Goal: Task Accomplishment & Management: Complete application form

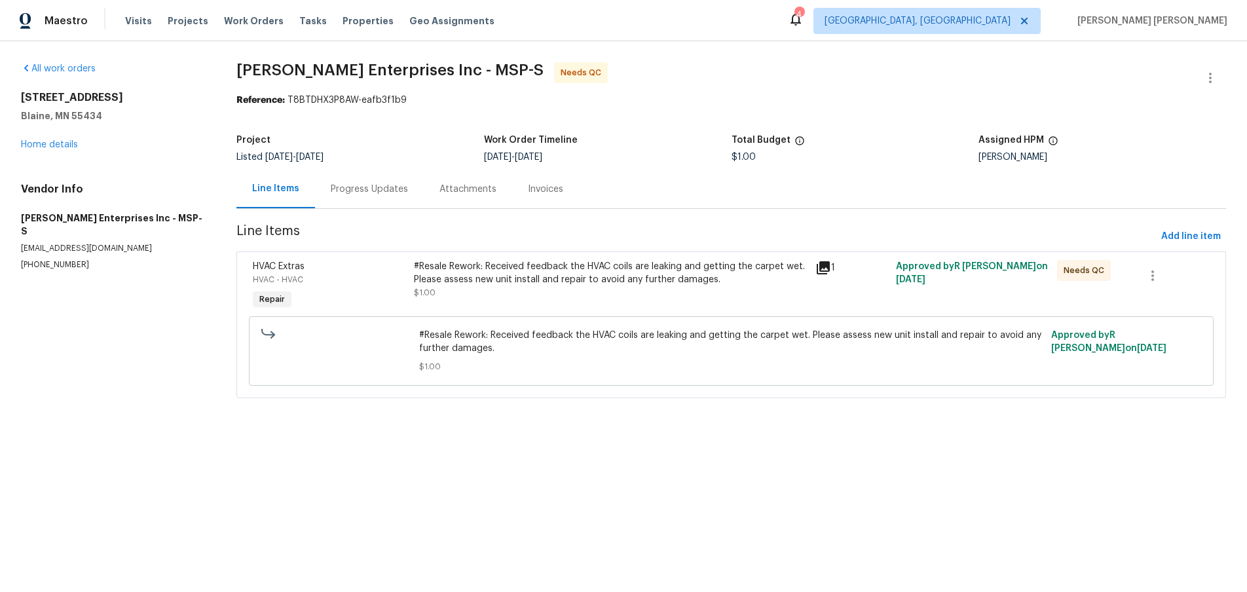
click at [827, 269] on icon at bounding box center [824, 268] width 16 height 16
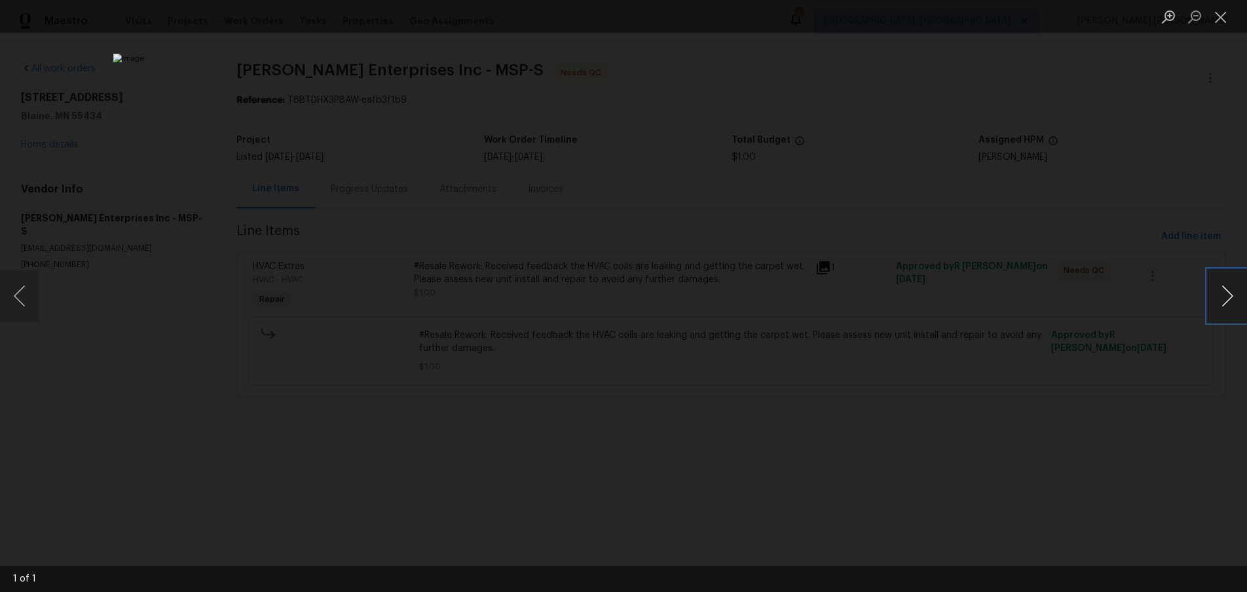
click at [1226, 305] on button "Next image" at bounding box center [1227, 296] width 39 height 52
click at [1090, 457] on div "Lightbox" at bounding box center [623, 296] width 1247 height 592
drag, startPoint x: 1090, startPoint y: 457, endPoint x: 1057, endPoint y: 444, distance: 34.4
click at [1076, 453] on div "Lightbox" at bounding box center [623, 296] width 1247 height 592
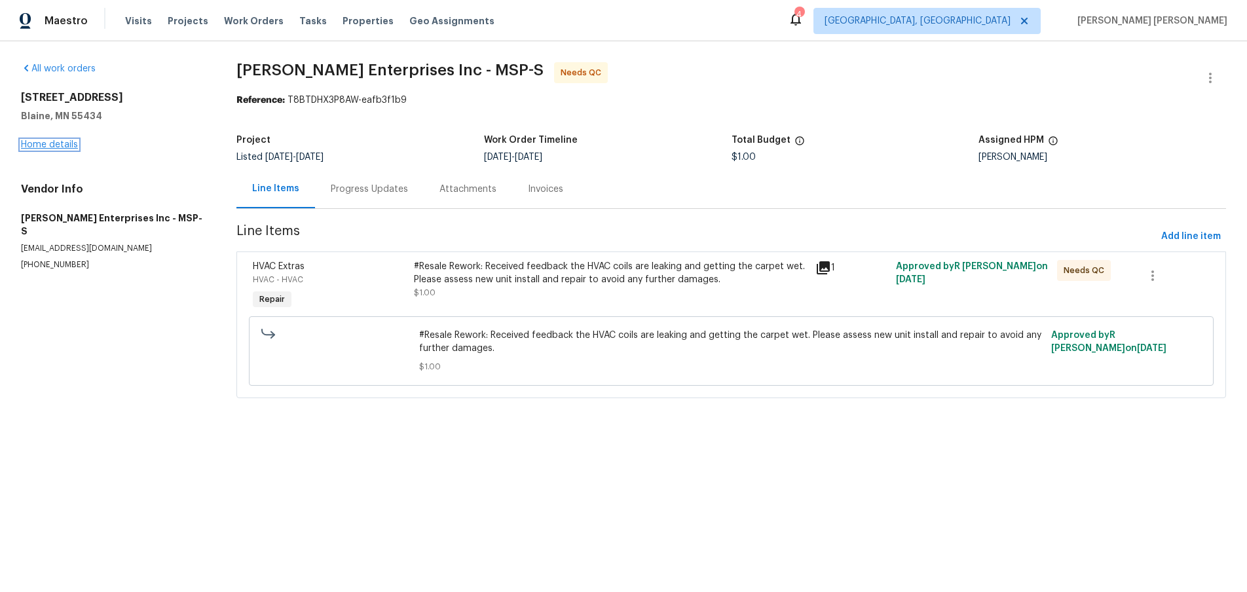
click at [59, 147] on link "Home details" at bounding box center [49, 144] width 57 height 9
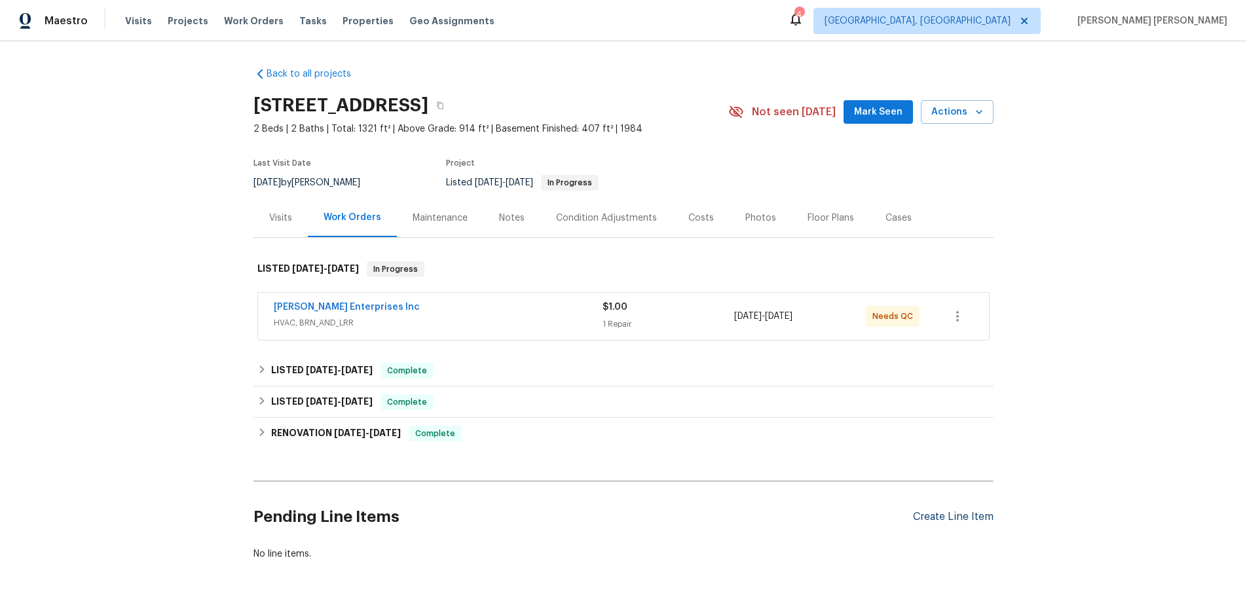
click at [943, 512] on div "Create Line Item" at bounding box center [953, 517] width 81 height 12
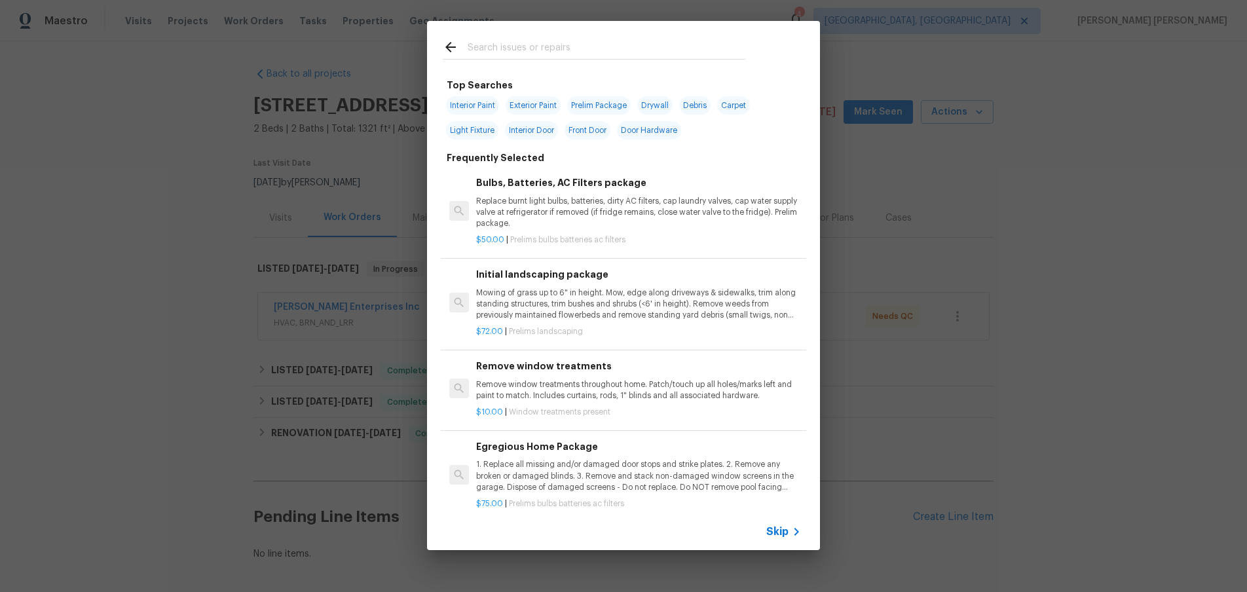
click at [784, 532] on span "Skip" at bounding box center [778, 531] width 22 height 13
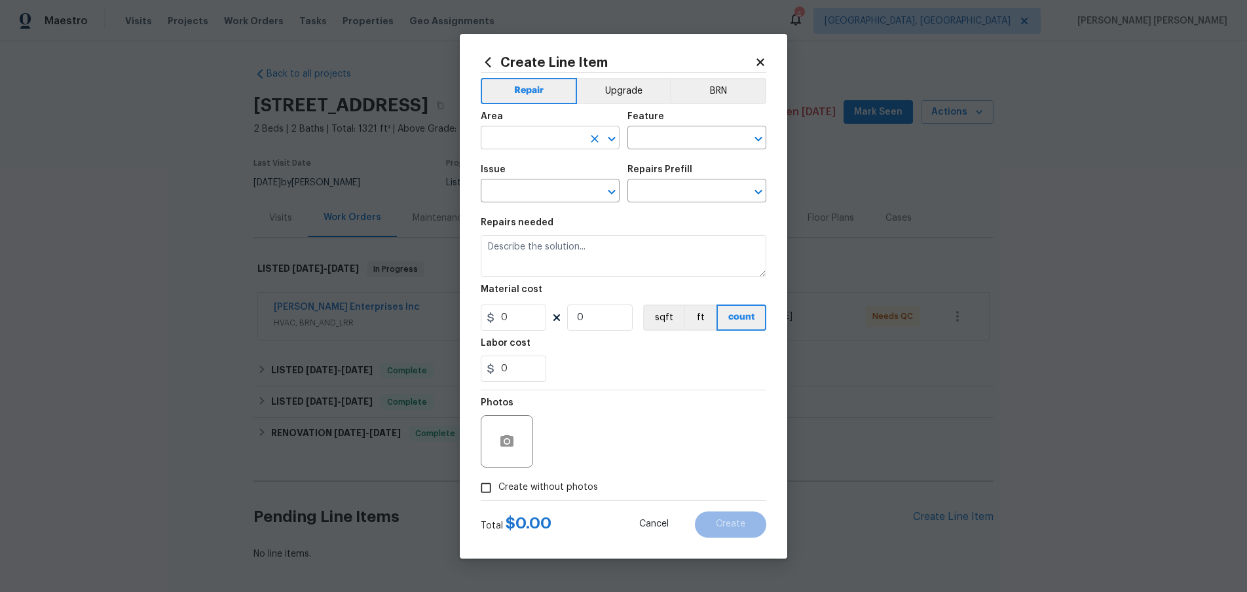
click at [535, 145] on input "text" at bounding box center [532, 139] width 102 height 20
drag, startPoint x: 542, startPoint y: 170, endPoint x: 623, endPoint y: 155, distance: 82.6
click at [546, 170] on li "HVAC" at bounding box center [550, 168] width 139 height 22
type input "HVAC"
click at [662, 137] on input "text" at bounding box center [679, 139] width 102 height 20
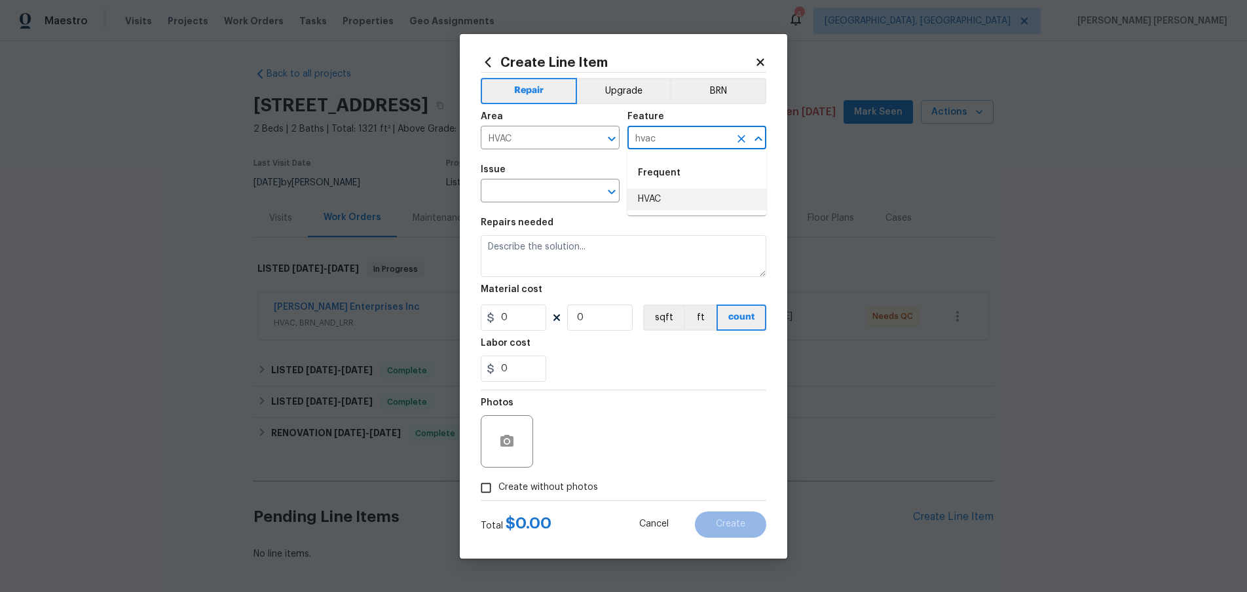
click at [643, 197] on li "HVAC" at bounding box center [697, 200] width 139 height 22
type input "HVAC"
click at [540, 192] on input "text" at bounding box center [532, 192] width 102 height 20
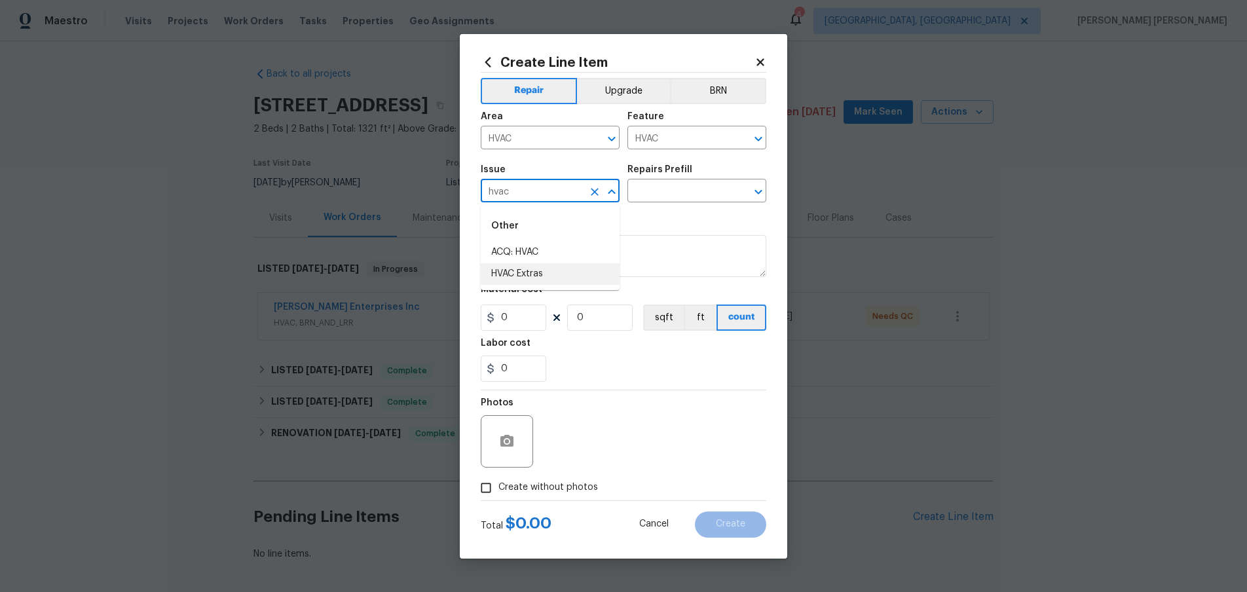
click at [580, 276] on li "HVAC Extras" at bounding box center [550, 274] width 139 height 22
type input "HVAC Extras"
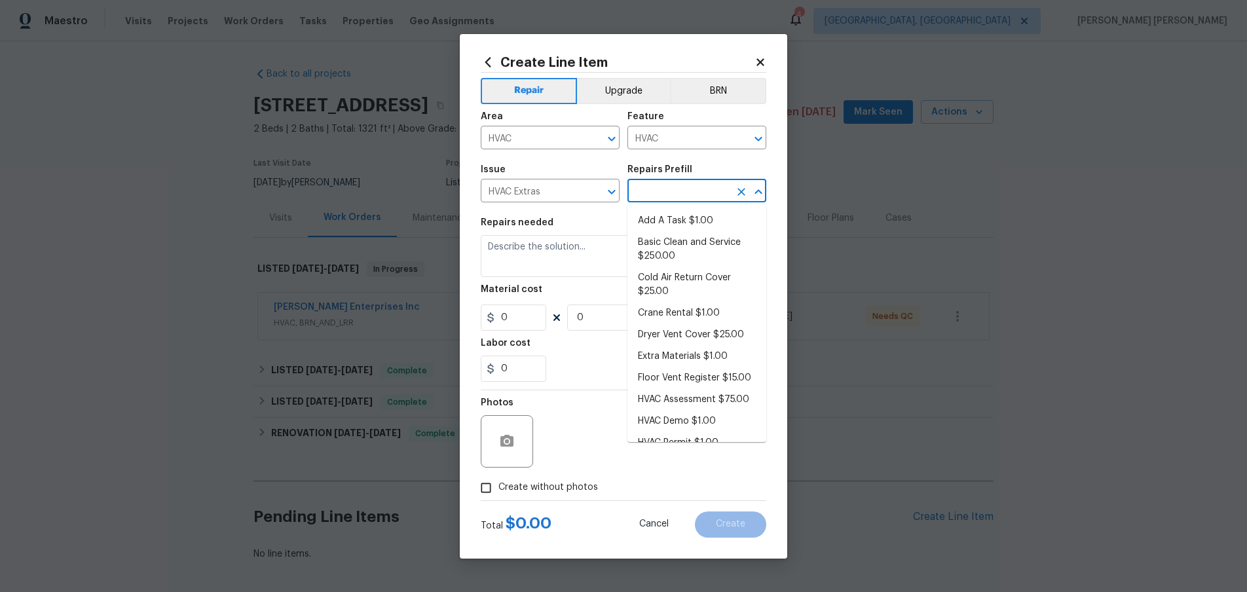
click at [670, 191] on input "text" at bounding box center [679, 192] width 102 height 20
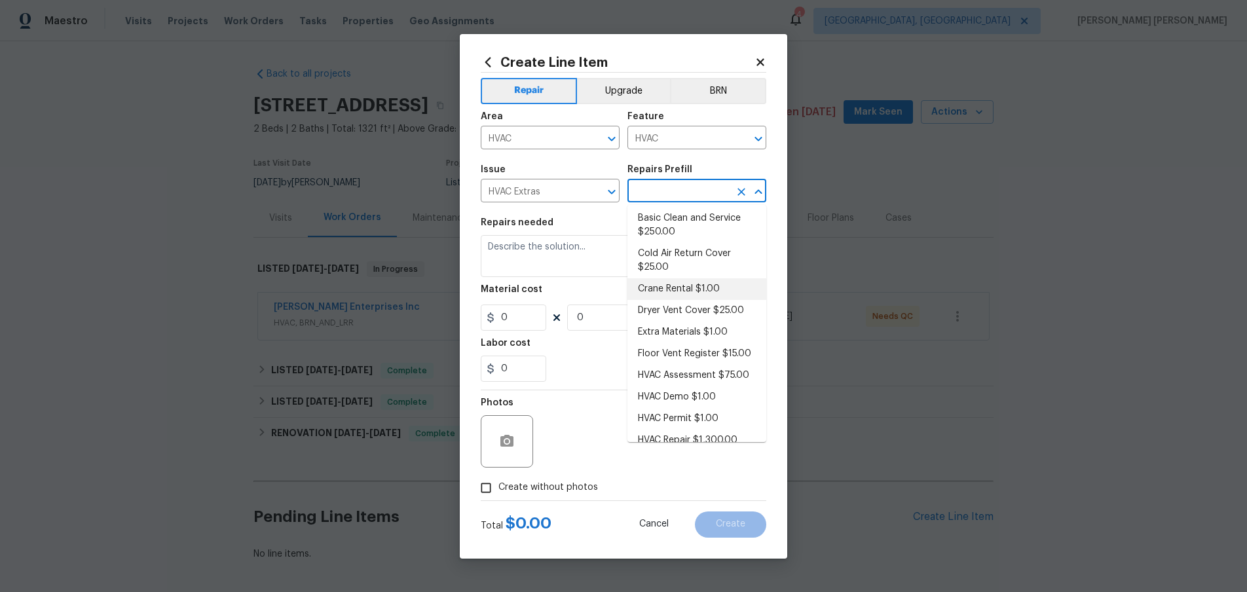
scroll to position [39, 0]
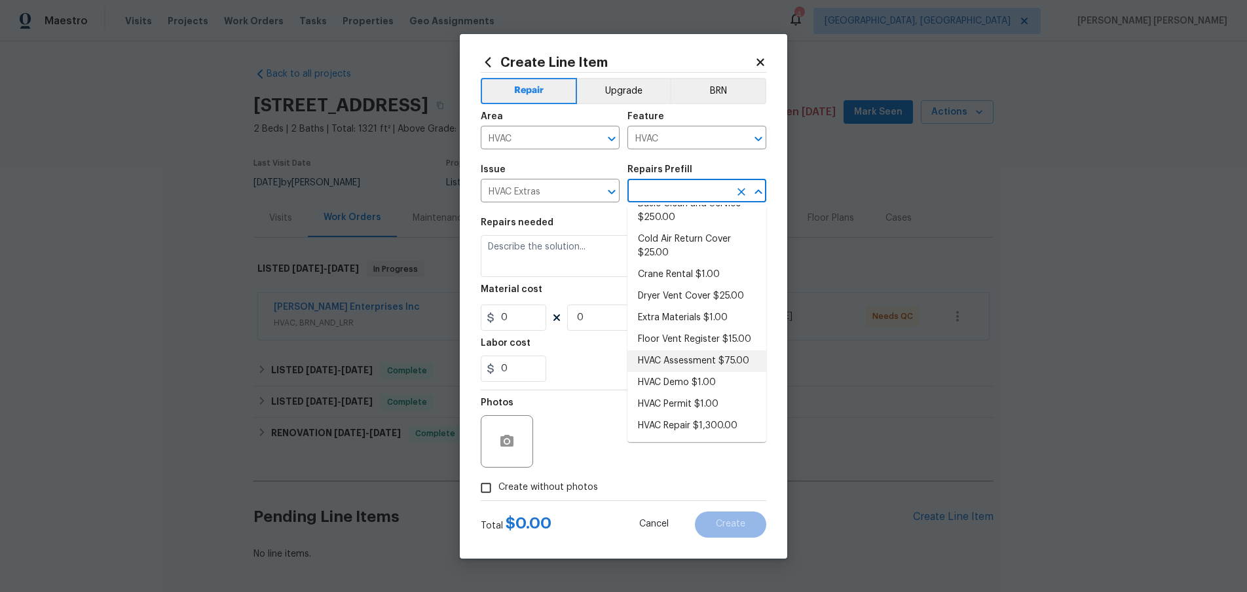
click at [713, 362] on li "HVAC Assessment $75.00" at bounding box center [697, 362] width 139 height 22
type input "HVAC Assessment $75.00"
type textarea "HVAC not working properly. Inspect system and diagnose problem."
type input "75"
type input "1"
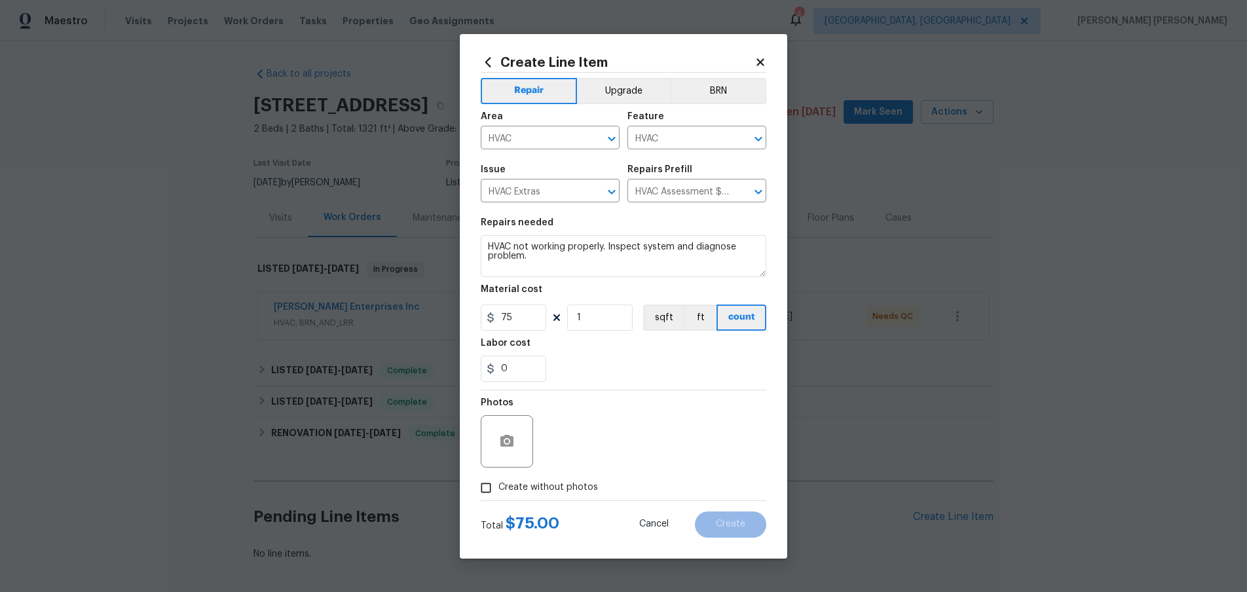
click at [761, 56] on icon at bounding box center [761, 62] width 12 height 12
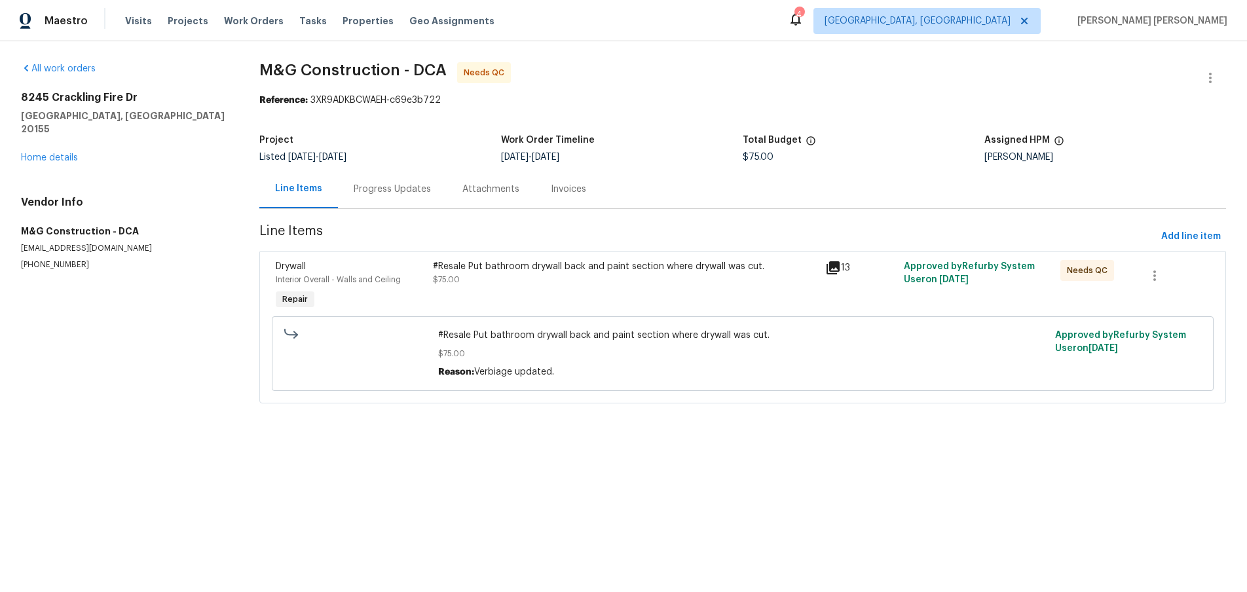
click at [829, 265] on icon at bounding box center [833, 267] width 13 height 13
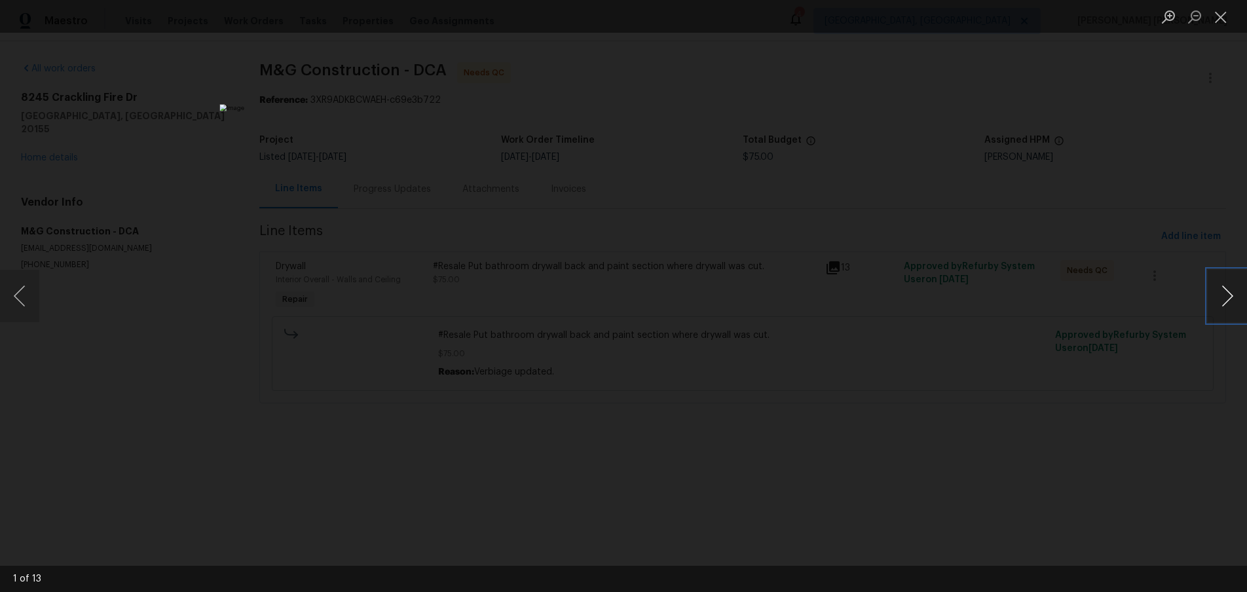
click at [1221, 297] on button "Next image" at bounding box center [1227, 296] width 39 height 52
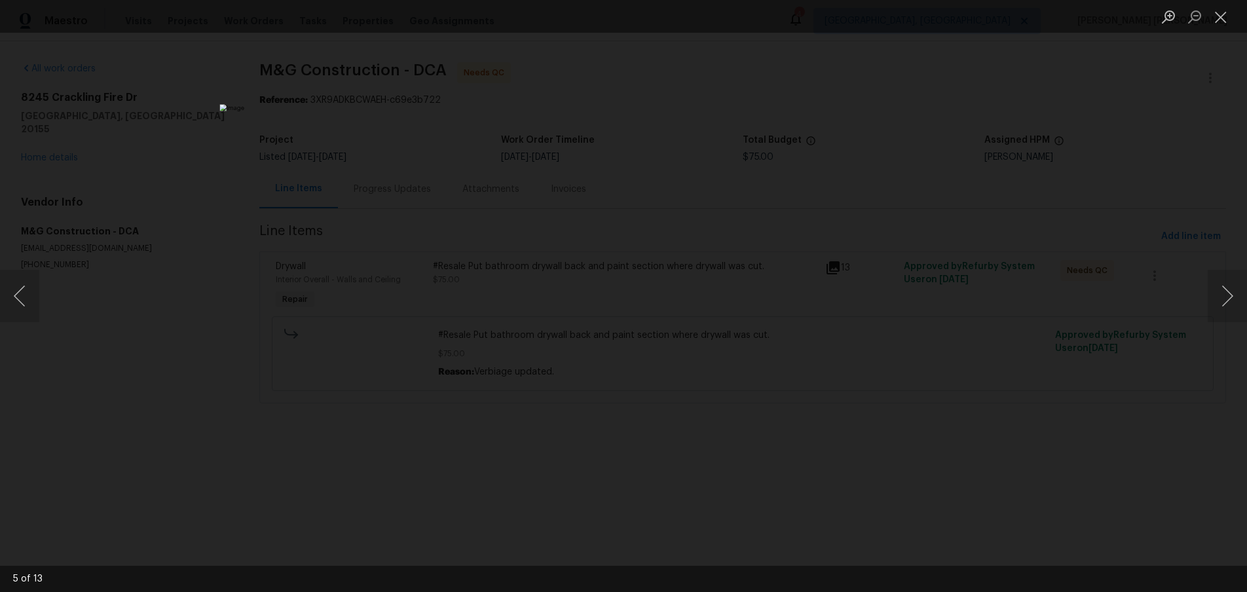
click at [1077, 165] on div "Lightbox" at bounding box center [623, 296] width 1247 height 592
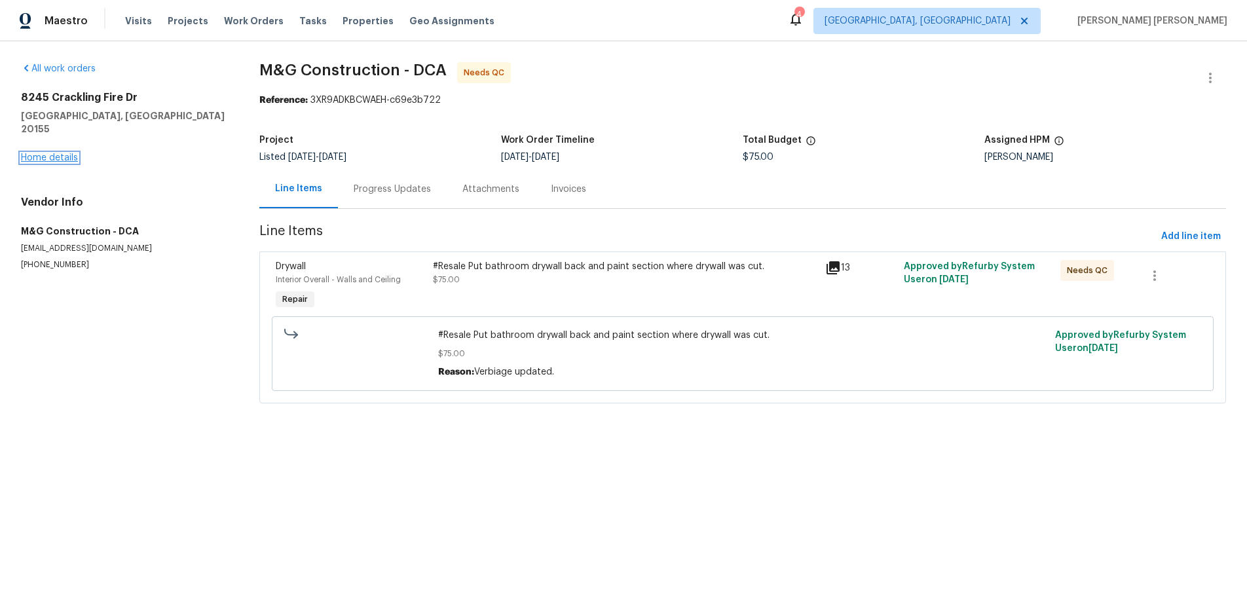
click at [53, 153] on link "Home details" at bounding box center [49, 157] width 57 height 9
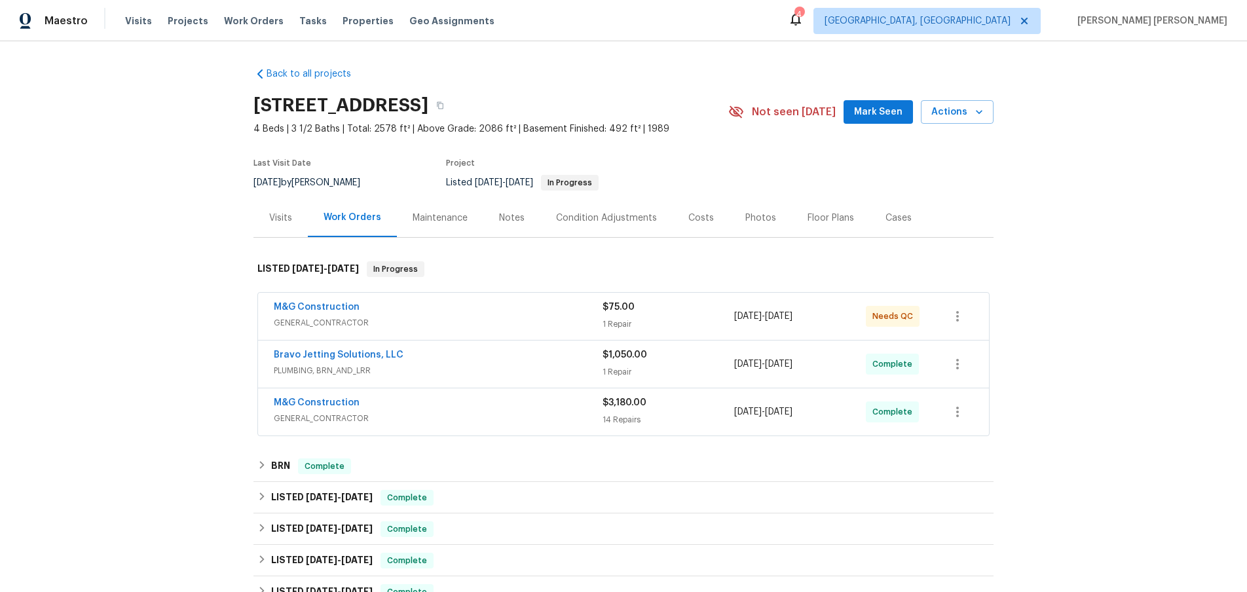
click at [520, 371] on span "PLUMBING, BRN_AND_LRR" at bounding box center [438, 370] width 329 height 13
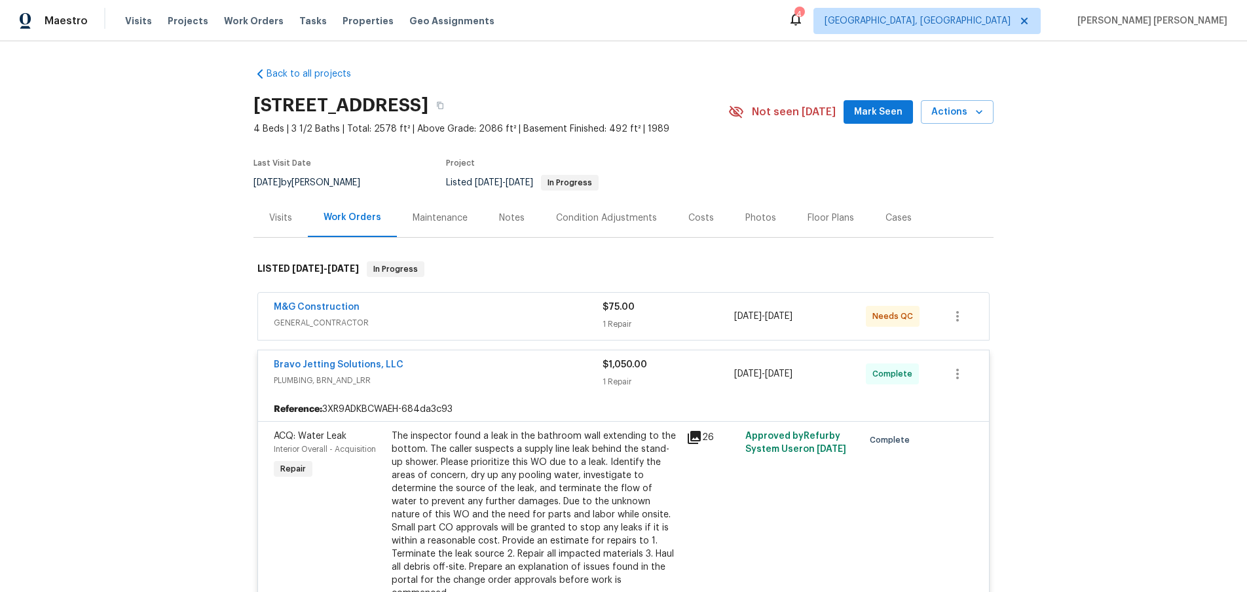
click at [691, 437] on icon at bounding box center [694, 437] width 13 height 13
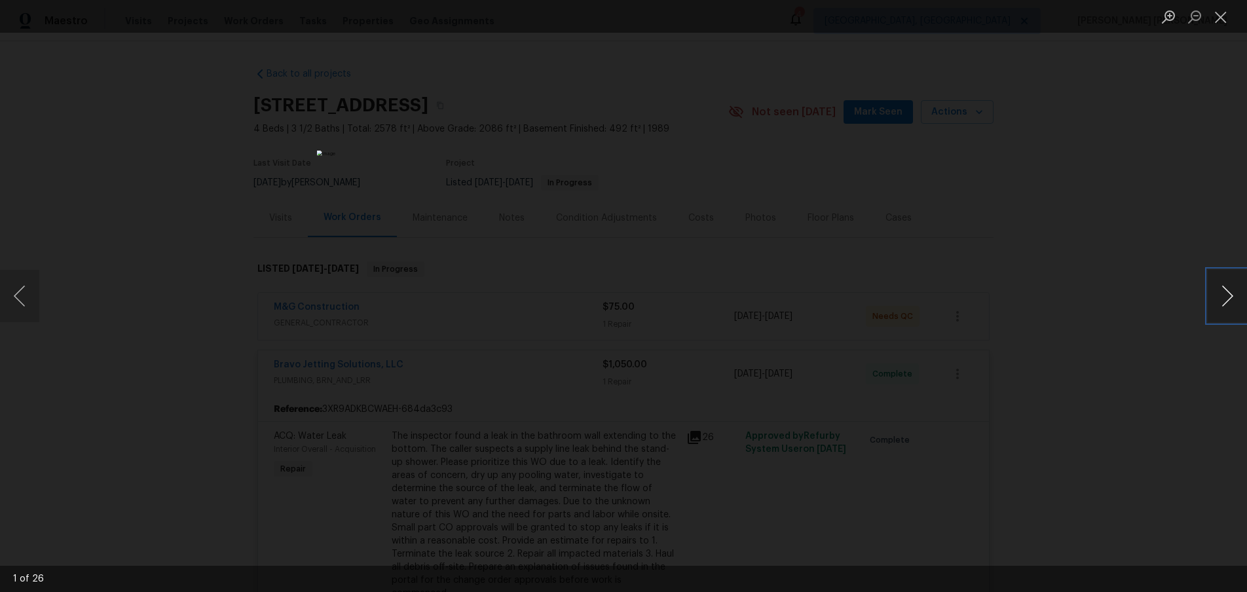
click at [1226, 298] on button "Next image" at bounding box center [1227, 296] width 39 height 52
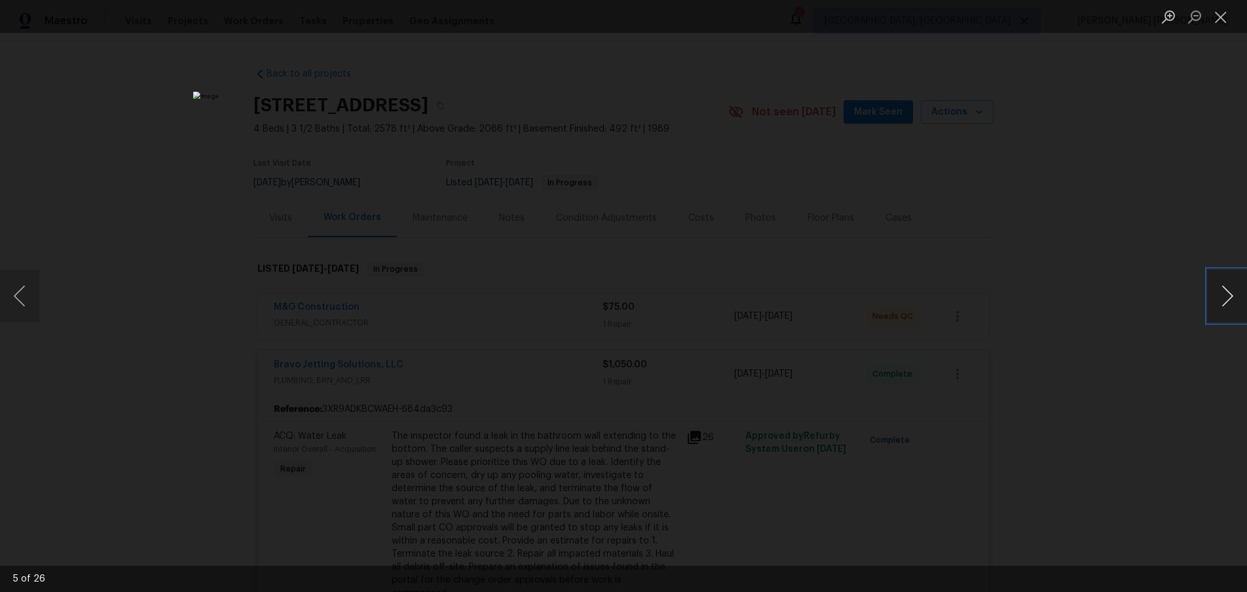
click at [1226, 298] on button "Next image" at bounding box center [1227, 296] width 39 height 52
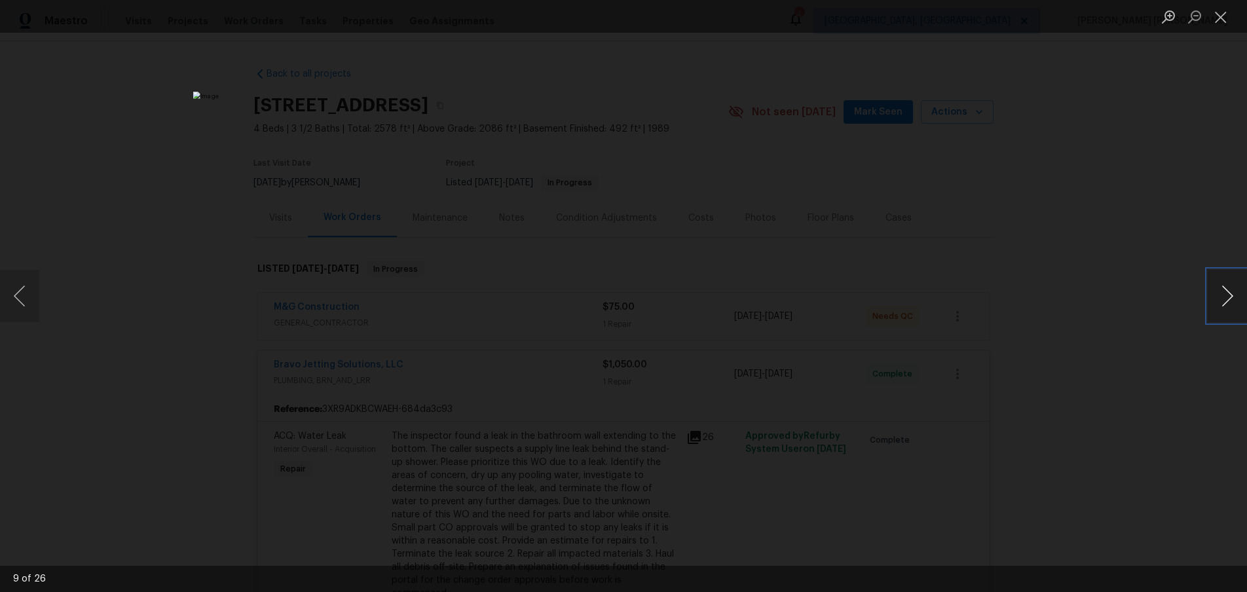
click at [1226, 298] on button "Next image" at bounding box center [1227, 296] width 39 height 52
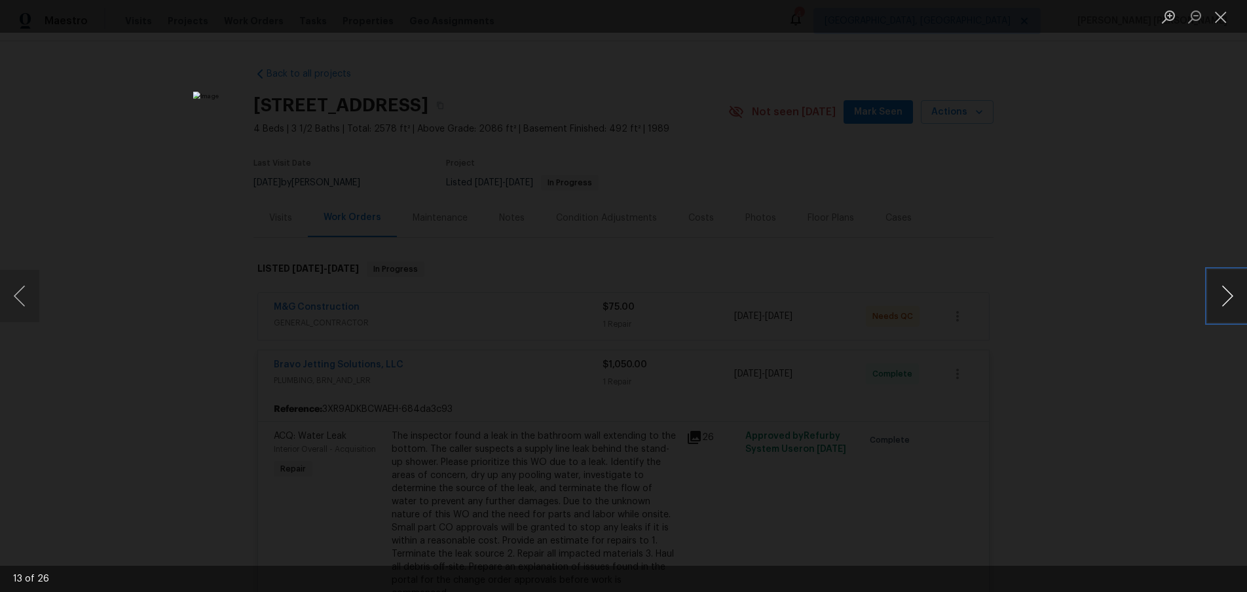
click at [1223, 306] on button "Next image" at bounding box center [1227, 296] width 39 height 52
click at [1220, 316] on button "Next image" at bounding box center [1227, 296] width 39 height 52
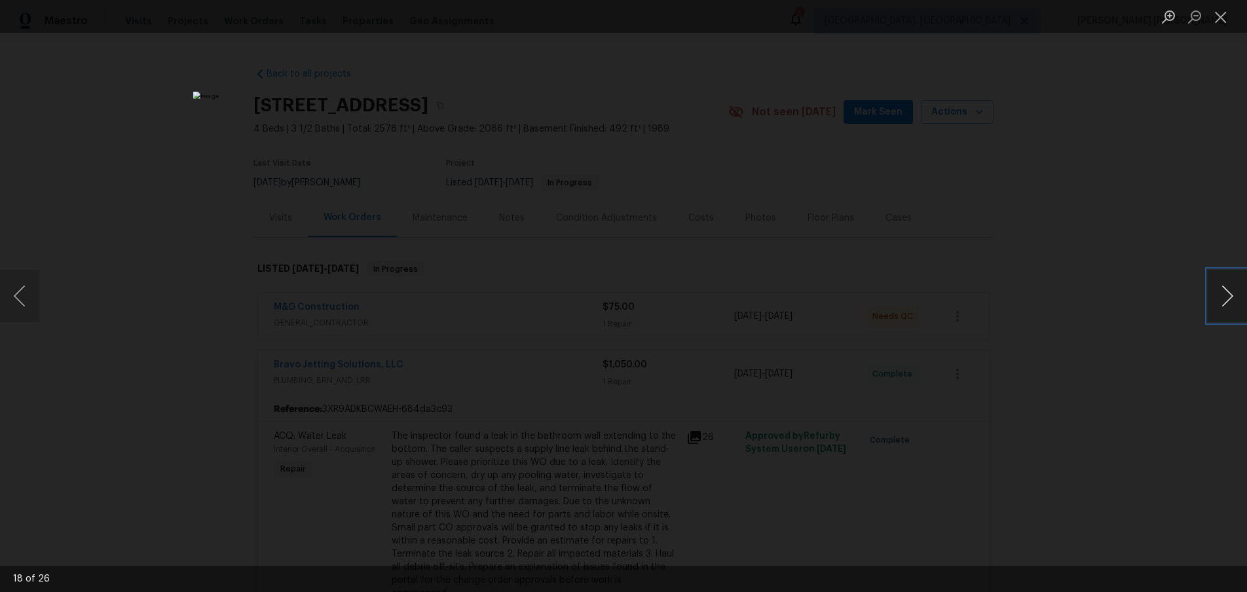
click at [1220, 316] on button "Next image" at bounding box center [1227, 296] width 39 height 52
